Goal: Find specific page/section: Find specific page/section

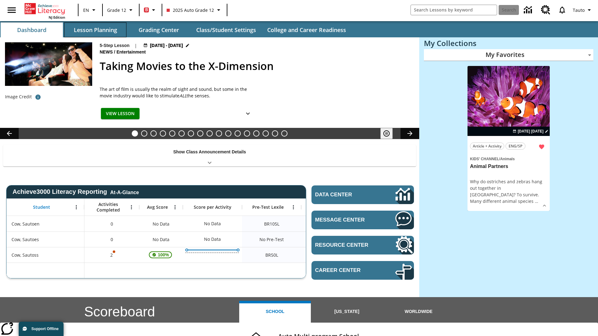
click at [95, 30] on button "Lesson Planning" at bounding box center [95, 29] width 62 height 15
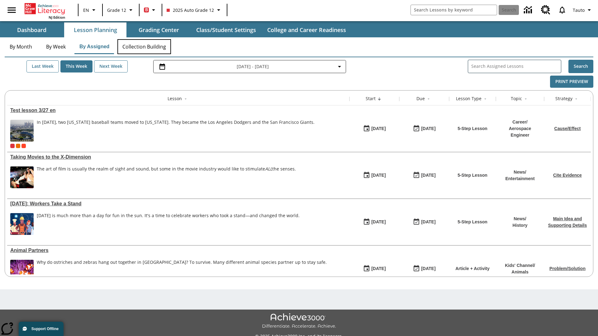
click at [144, 47] on button "Collection Building" at bounding box center [144, 46] width 54 height 15
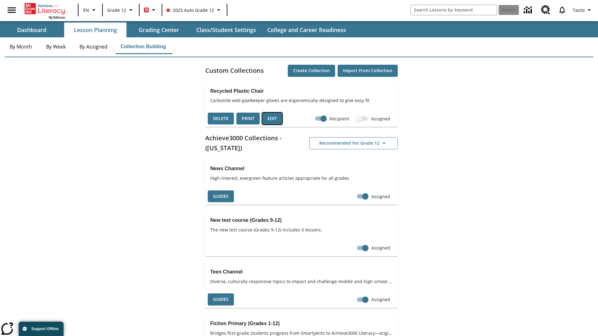
click at [272, 119] on button "Edit" at bounding box center [272, 119] width 20 height 12
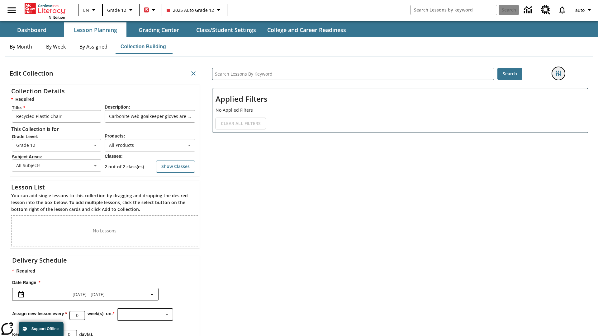
click at [558, 74] on icon "Filters Side menu" at bounding box center [559, 74] width 6 height 6
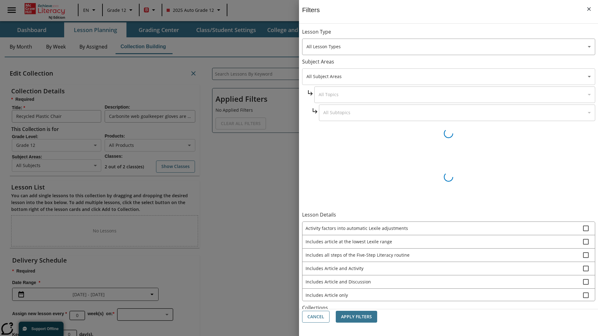
click at [449, 77] on body "Skip to main content NJ Edition EN Grade 12 B 2025 Auto Grade 12 Search 0 Tauto…" at bounding box center [299, 192] width 598 height 385
